Goal: Check status: Check status

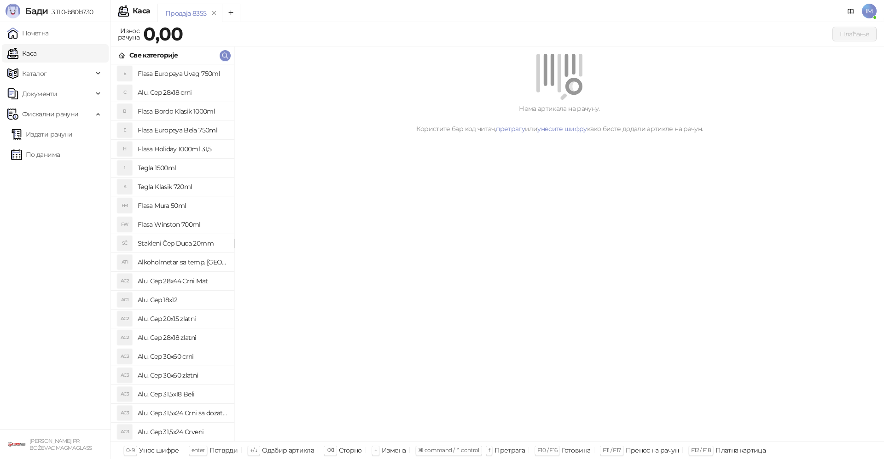
click at [33, 165] on ul "Издати рачуни По данима" at bounding box center [55, 144] width 110 height 42
click at [34, 154] on link "По данима" at bounding box center [35, 154] width 49 height 18
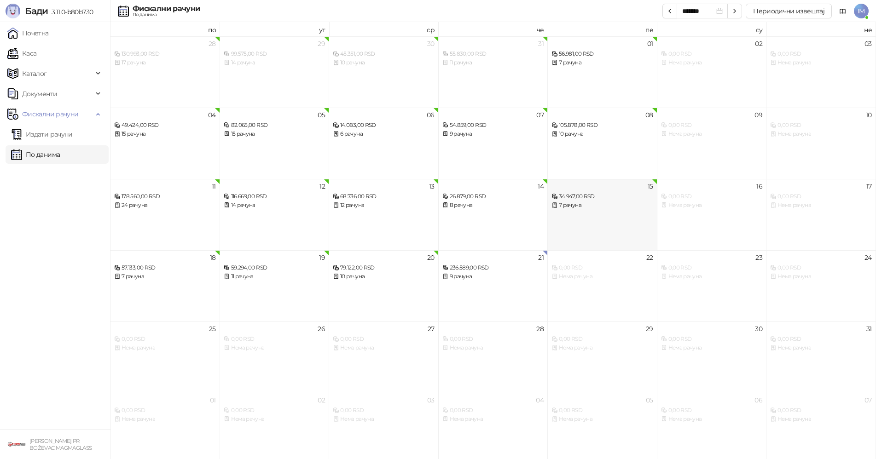
click at [612, 206] on div "7 рачуна" at bounding box center [603, 205] width 102 height 9
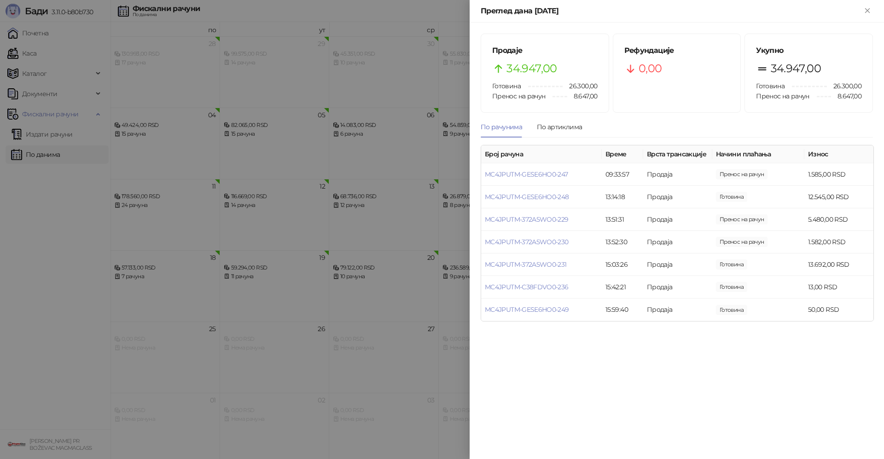
click at [99, 261] on div at bounding box center [442, 229] width 884 height 459
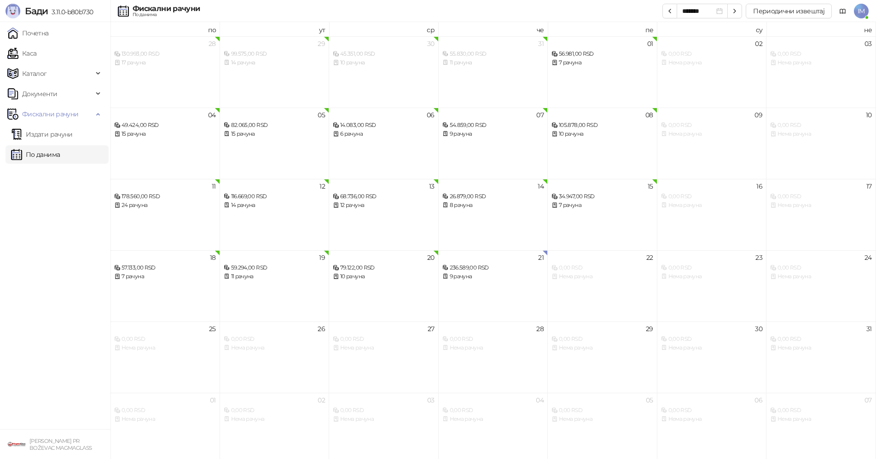
click at [145, 279] on div "7 рачуна" at bounding box center [165, 277] width 102 height 9
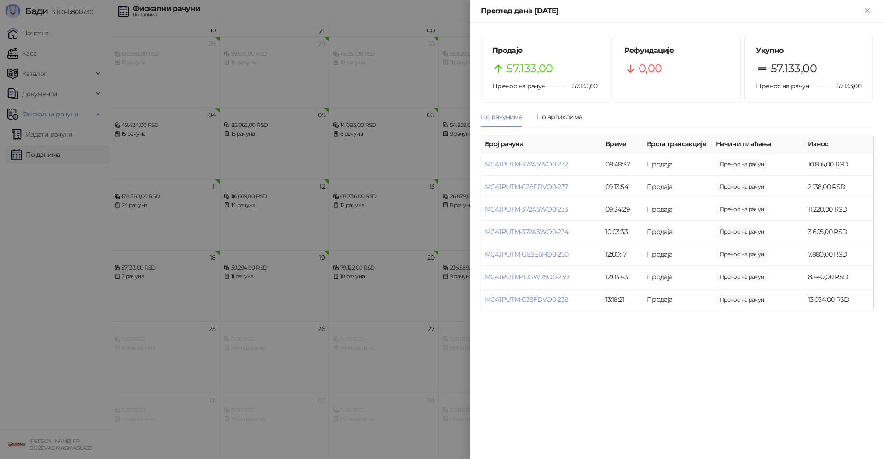
click at [145, 279] on div at bounding box center [442, 229] width 884 height 459
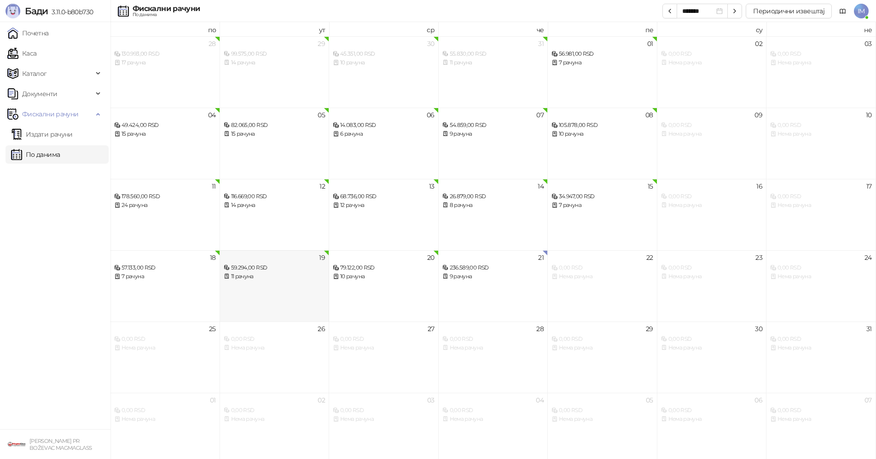
click at [242, 278] on div "11 рачуна" at bounding box center [275, 277] width 102 height 9
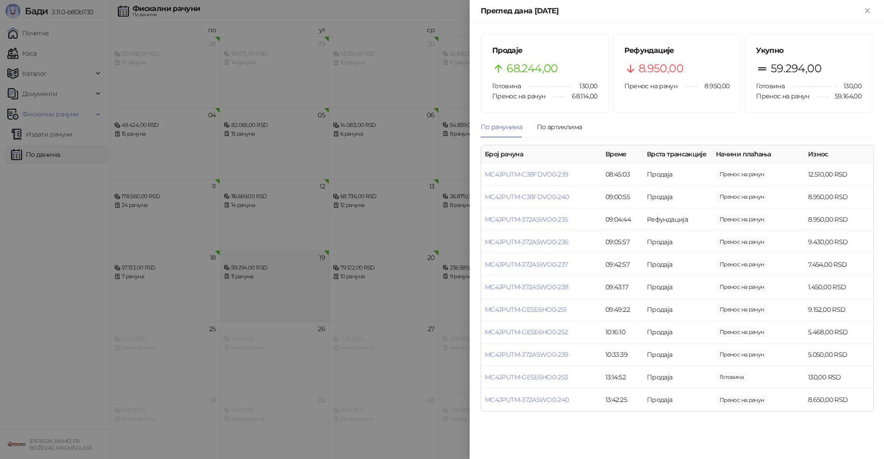
click at [242, 278] on div at bounding box center [442, 229] width 884 height 459
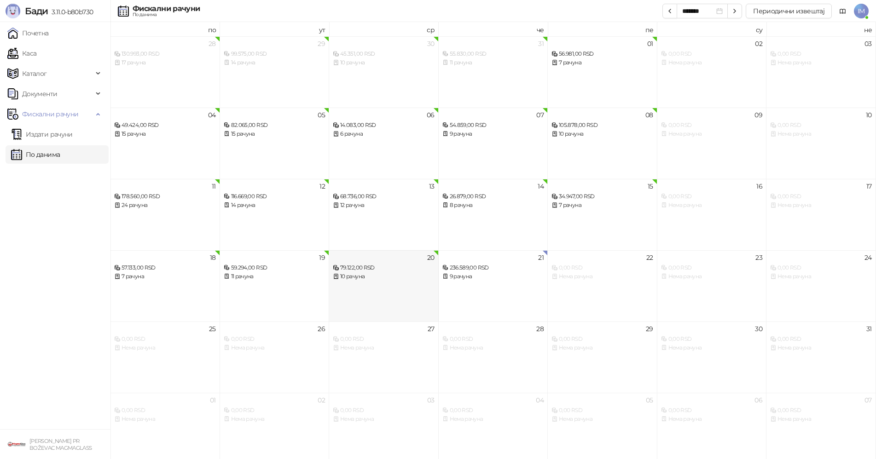
click at [354, 275] on div "10 рачуна" at bounding box center [384, 277] width 102 height 9
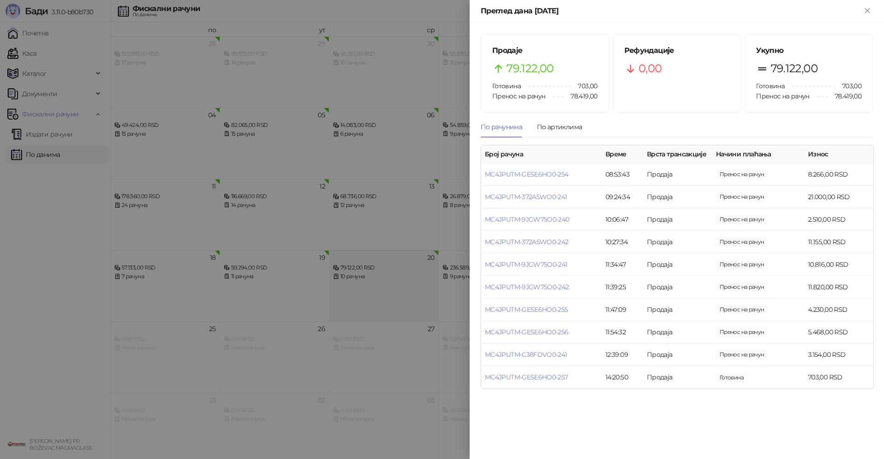
click at [354, 275] on div at bounding box center [442, 229] width 884 height 459
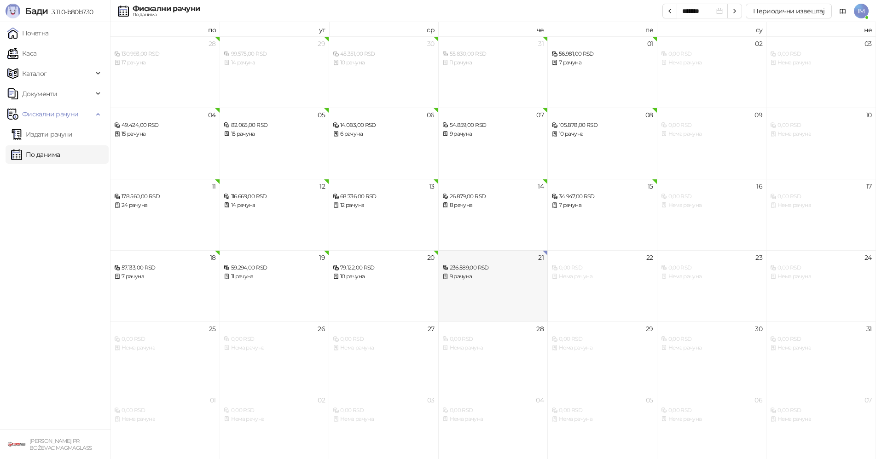
click at [458, 275] on div "9 рачуна" at bounding box center [493, 277] width 102 height 9
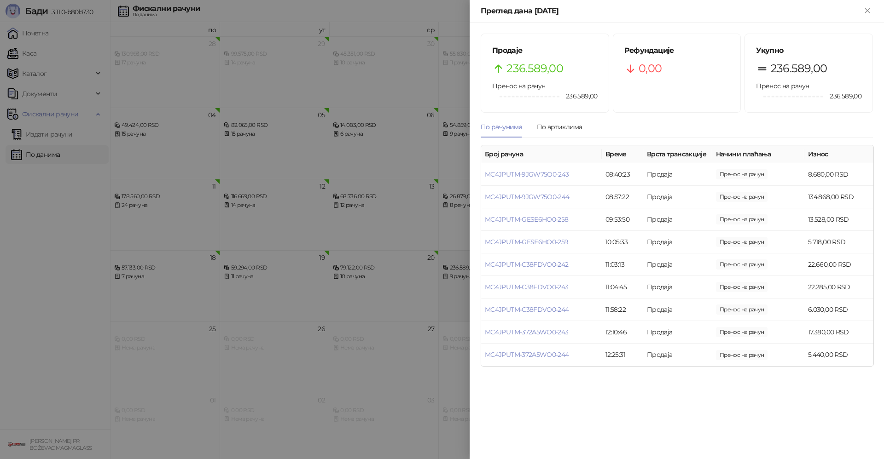
click at [458, 275] on div at bounding box center [442, 229] width 884 height 459
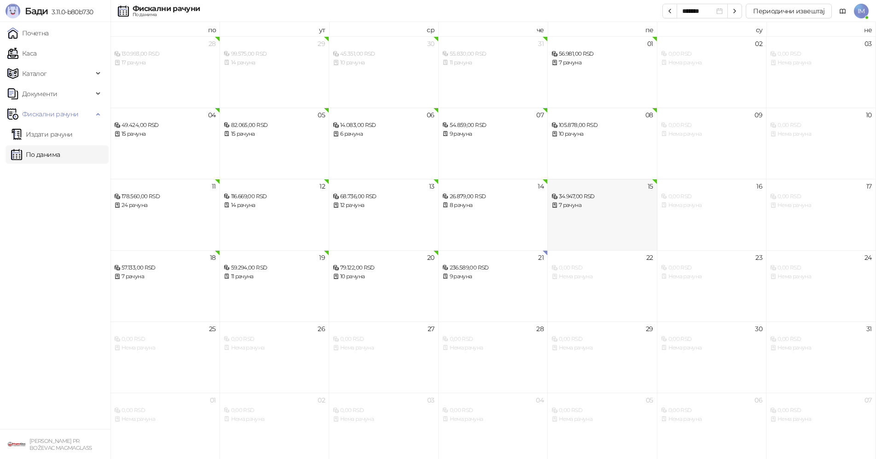
click at [574, 209] on div "7 рачуна" at bounding box center [603, 205] width 102 height 9
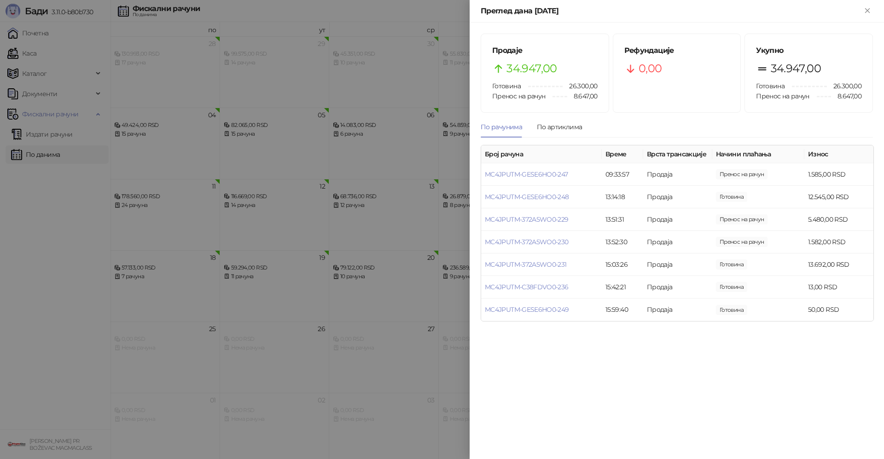
click at [875, 9] on div "Преглед дана [DATE]" at bounding box center [677, 11] width 414 height 23
click at [870, 10] on icon "Close" at bounding box center [867, 10] width 8 height 8
